Goal: Navigation & Orientation: Go to known website

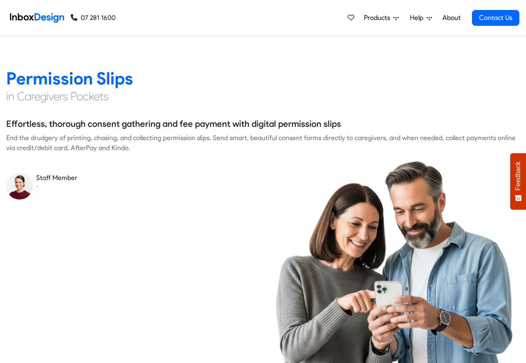
scroll to position [1148, 0]
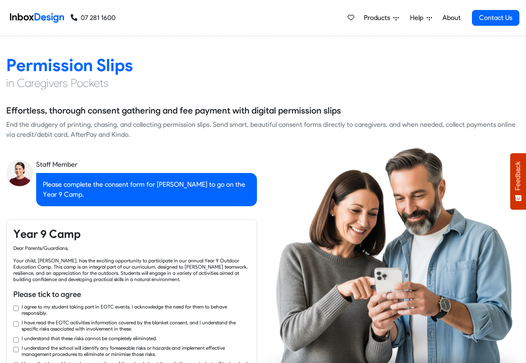
checkbox input "true"
